Goal: Navigation & Orientation: Find specific page/section

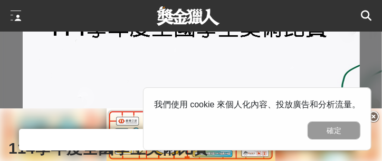
scroll to position [264, 0]
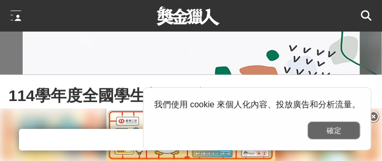
click at [323, 132] on button "確定" at bounding box center [333, 131] width 53 height 18
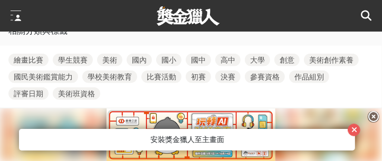
scroll to position [2162, 0]
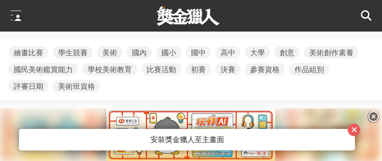
click at [192, 55] on link "國中" at bounding box center [198, 52] width 25 height 13
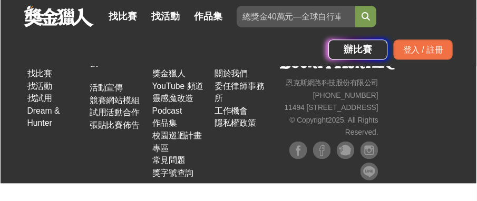
scroll to position [1425, 0]
